Goal: Task Accomplishment & Management: Use online tool/utility

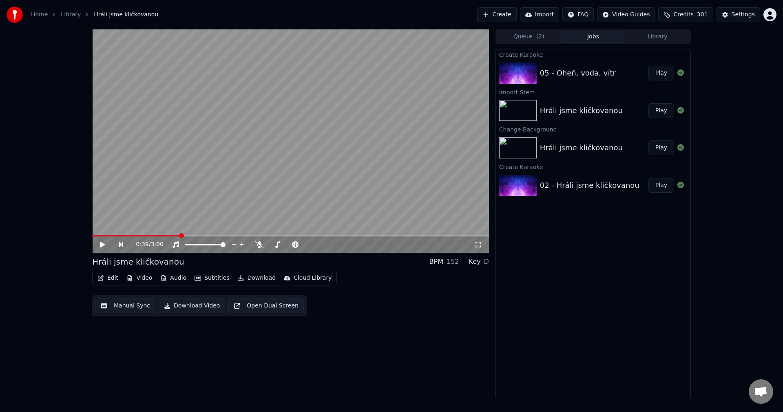
click at [149, 279] on button "Video" at bounding box center [139, 277] width 32 height 11
click at [659, 38] on button "Library" at bounding box center [657, 37] width 64 height 12
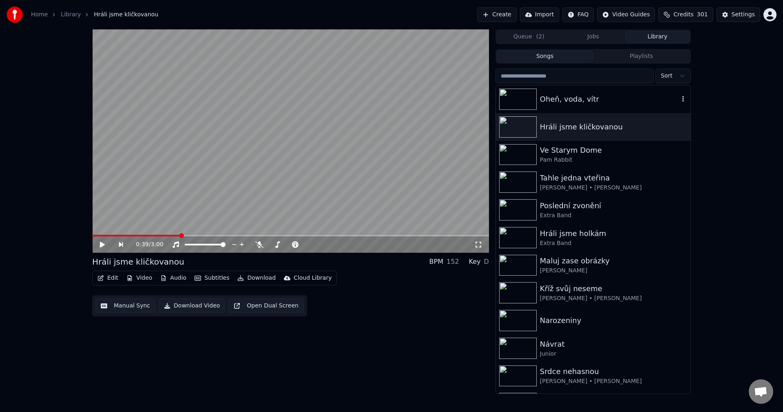
click at [602, 103] on div "Oheň, voda, vítr" at bounding box center [609, 98] width 139 height 11
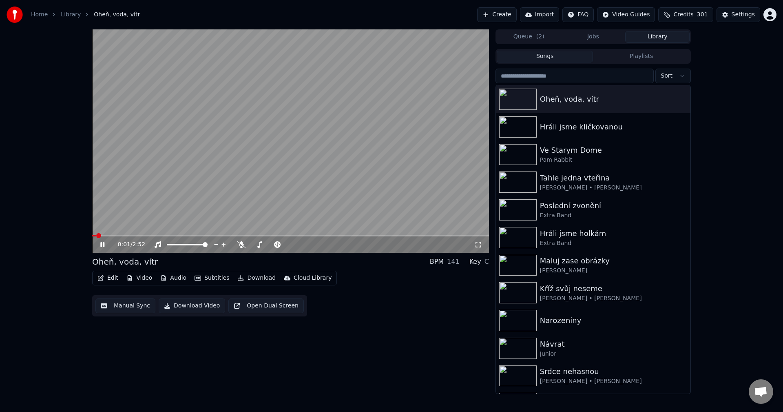
click at [103, 248] on icon at bounding box center [108, 244] width 19 height 7
click at [172, 278] on button "Audio" at bounding box center [173, 277] width 33 height 11
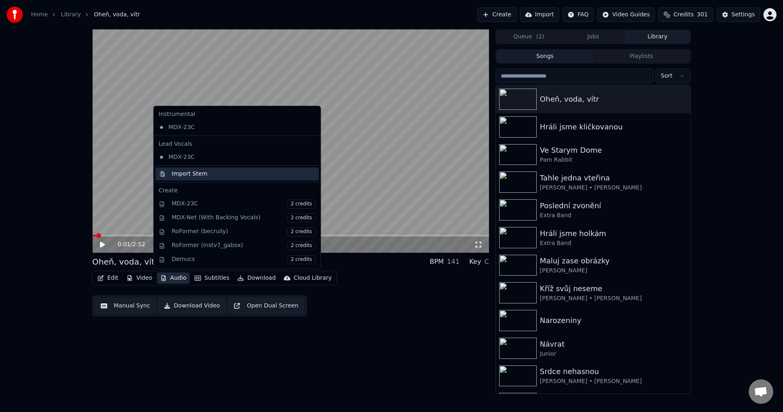
click at [196, 176] on div "Import Stem" at bounding box center [190, 174] width 36 height 8
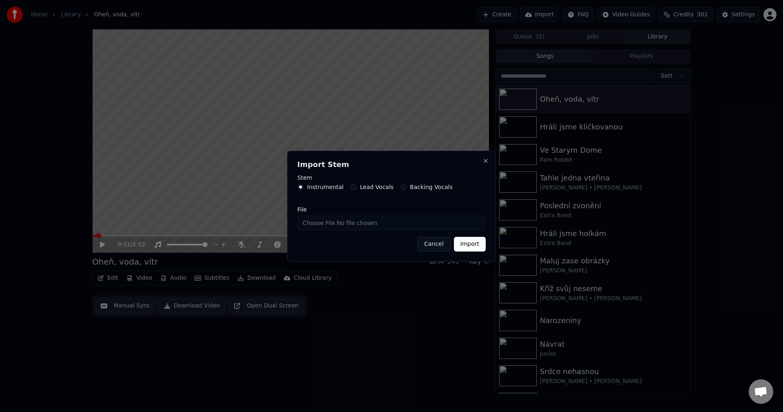
click at [341, 226] on input "File" at bounding box center [391, 222] width 188 height 15
type input "**********"
click at [476, 244] on button "Import" at bounding box center [470, 244] width 32 height 15
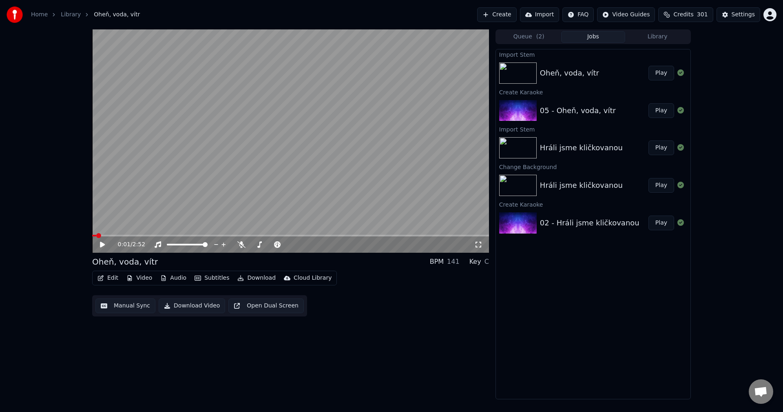
click at [144, 278] on button "Video" at bounding box center [139, 277] width 32 height 11
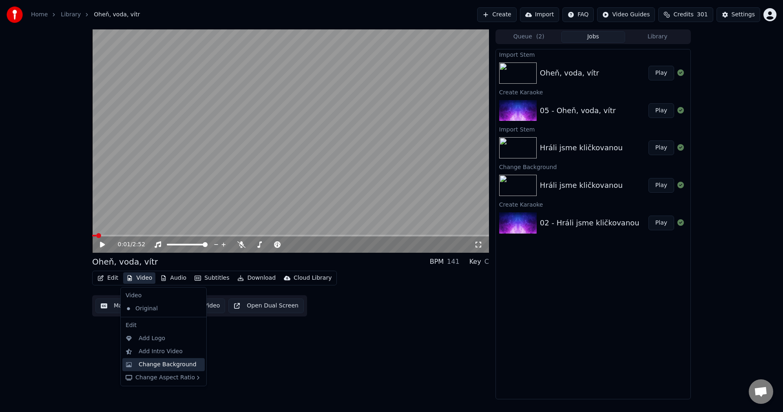
click at [152, 359] on div "Change Background" at bounding box center [163, 364] width 82 height 13
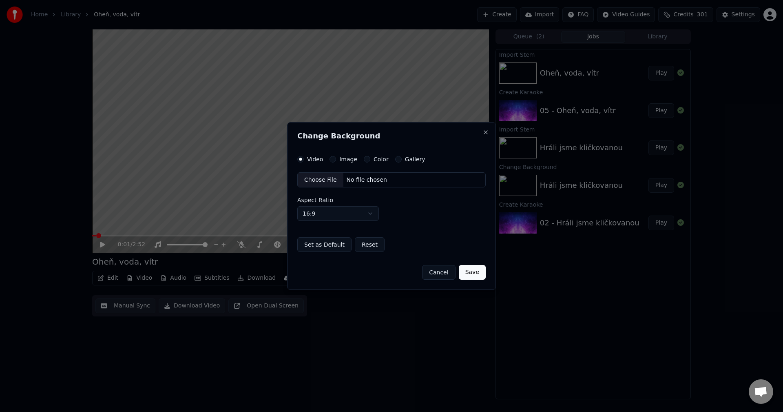
click at [337, 160] on div "Image" at bounding box center [344, 159] width 28 height 7
click at [334, 158] on button "Image" at bounding box center [333, 159] width 7 height 7
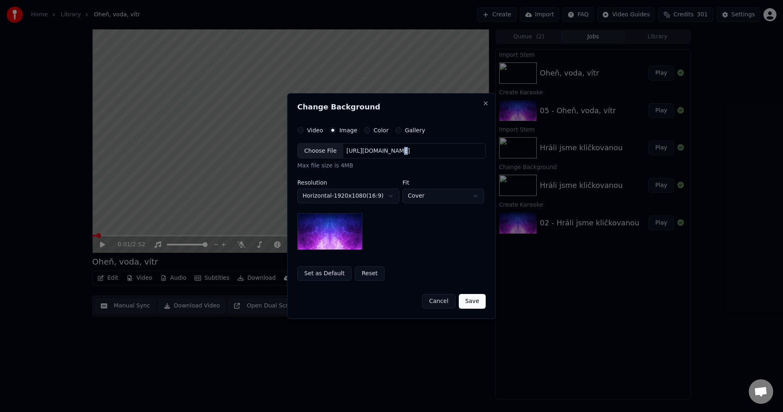
click at [386, 150] on div "[URL][DOMAIN_NAME]" at bounding box center [379, 151] width 70 height 8
click at [344, 195] on body "**********" at bounding box center [391, 206] width 783 height 412
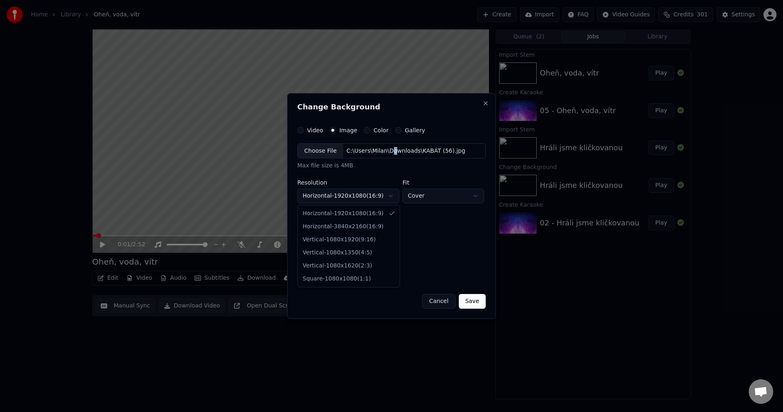
select select "*********"
click at [480, 298] on button "Save" at bounding box center [472, 301] width 27 height 15
